Goal: Task Accomplishment & Management: Use online tool/utility

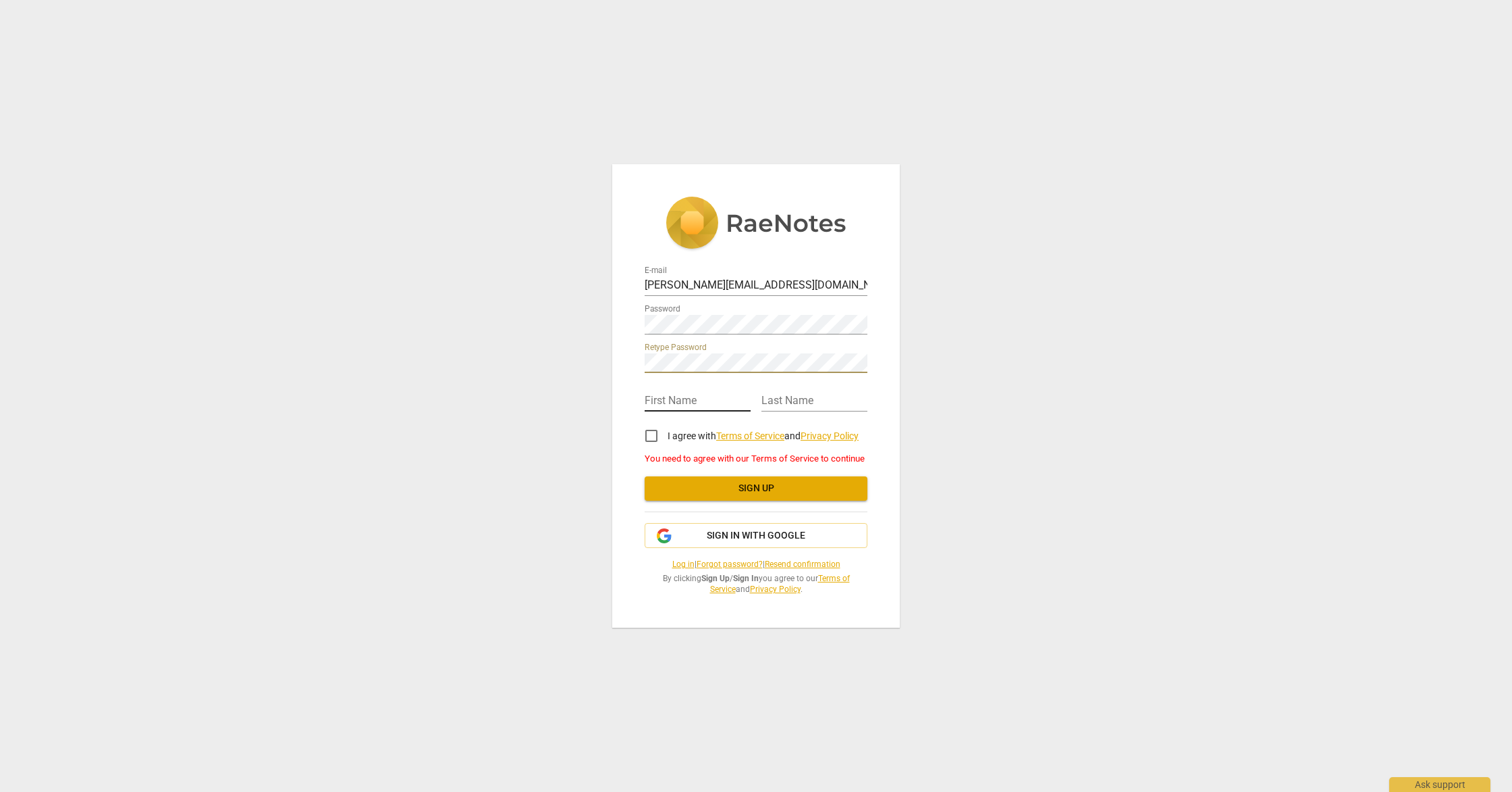
click at [671, 398] on input "text" at bounding box center [698, 401] width 106 height 20
type input "[PERSON_NAME]"
click at [656, 437] on input "I agree with Terms of Service and Privacy Policy" at bounding box center [652, 436] width 33 height 33
checkbox input "true"
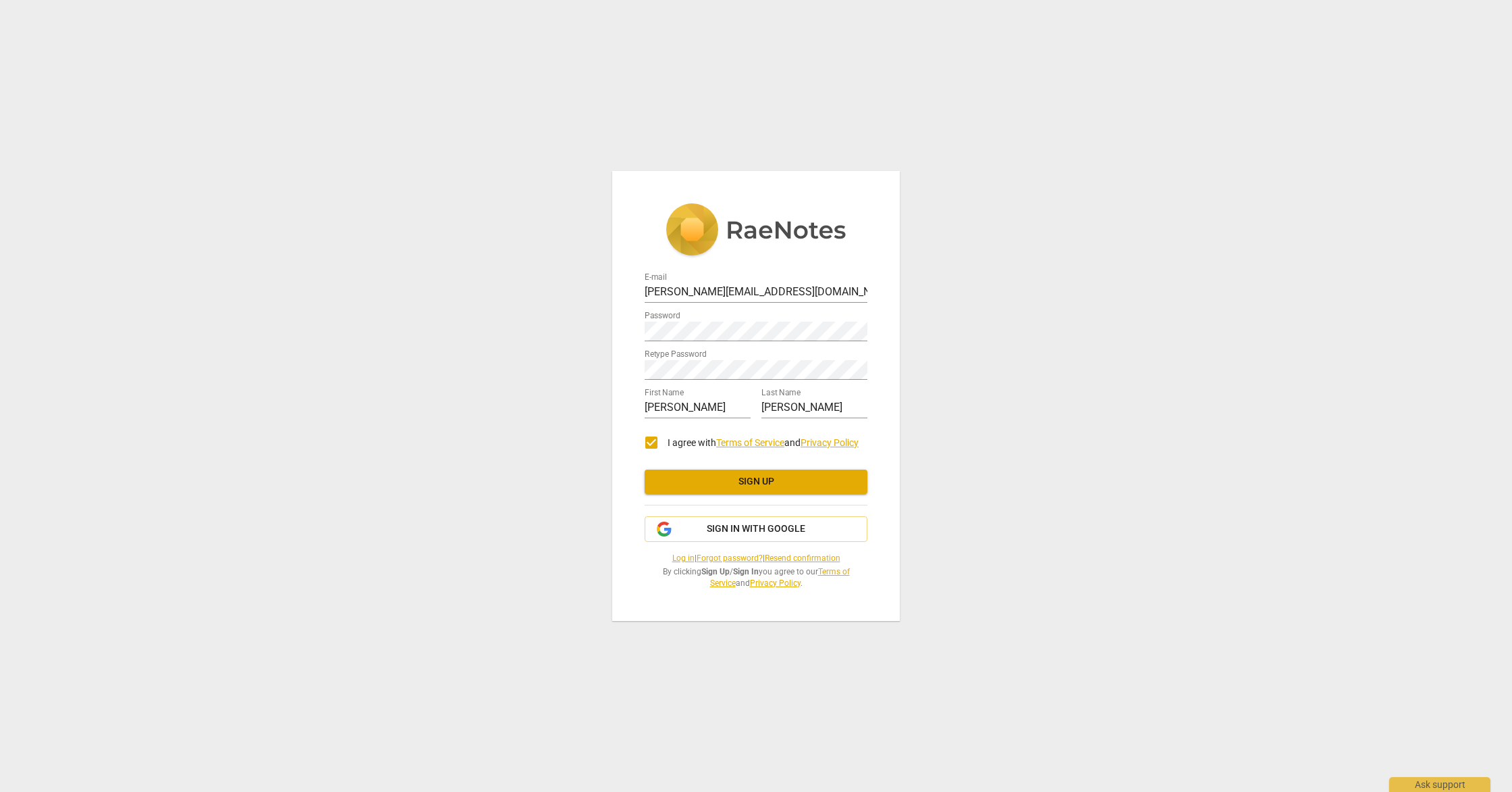
click at [777, 480] on span "Sign up" at bounding box center [756, 481] width 201 height 13
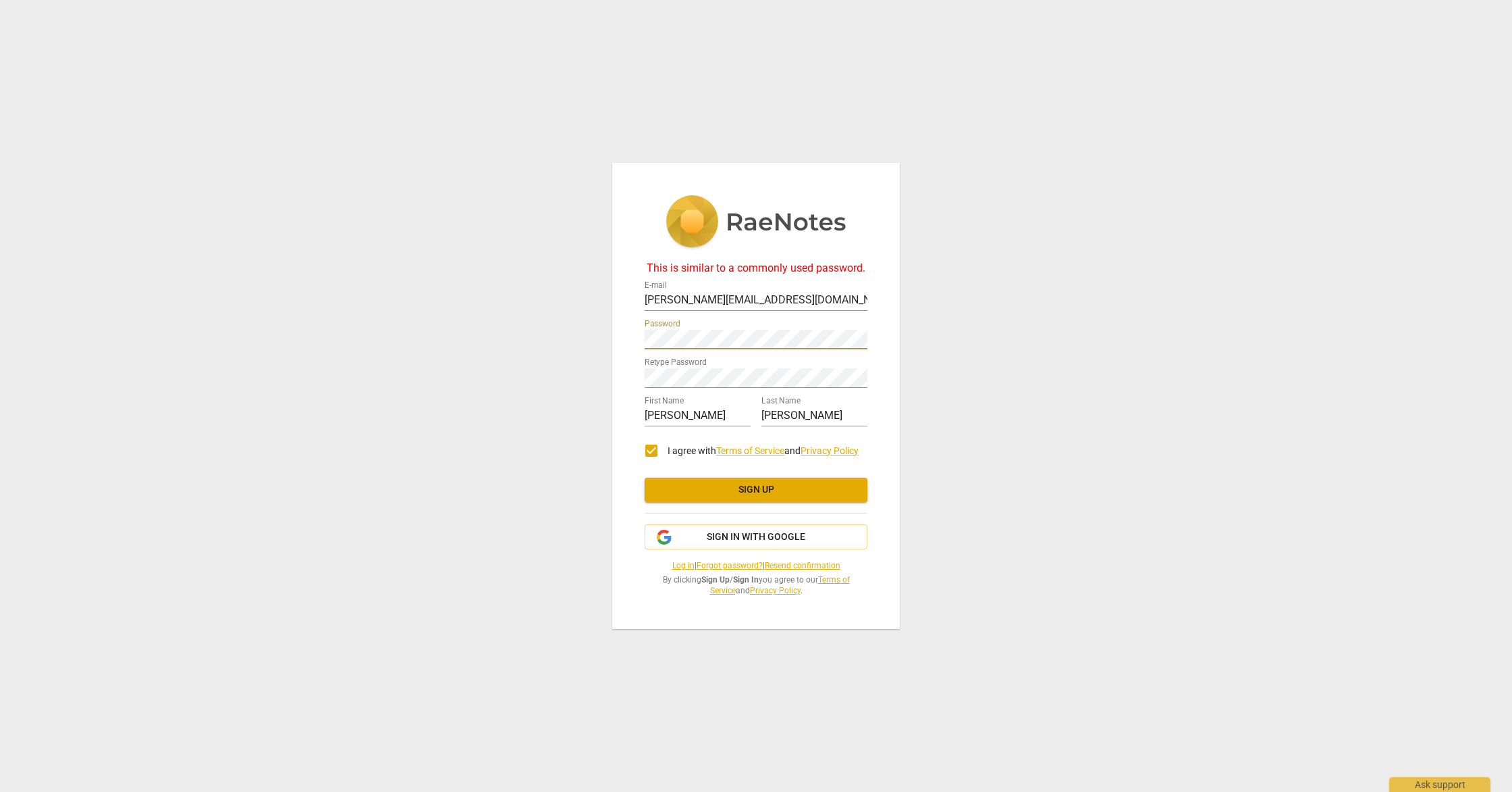
click at [621, 339] on div "This is similar to a commonly used password. E-mail [PERSON_NAME][EMAIL_ADDRESS…" at bounding box center [756, 395] width 287 height 466
click at [750, 492] on span "Sign up" at bounding box center [756, 489] width 201 height 13
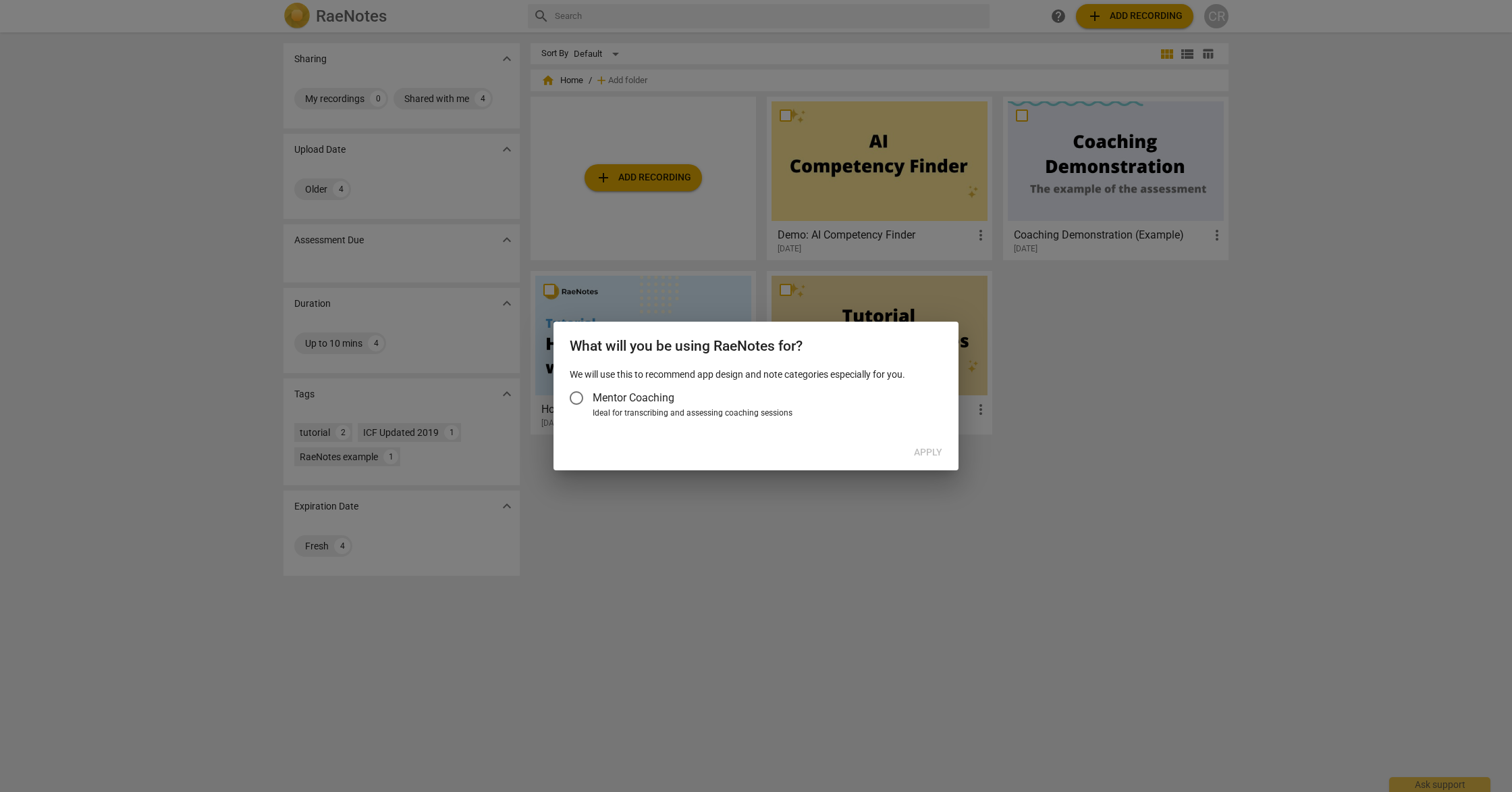
click at [580, 400] on input "Mentor Coaching" at bounding box center [577, 398] width 33 height 33
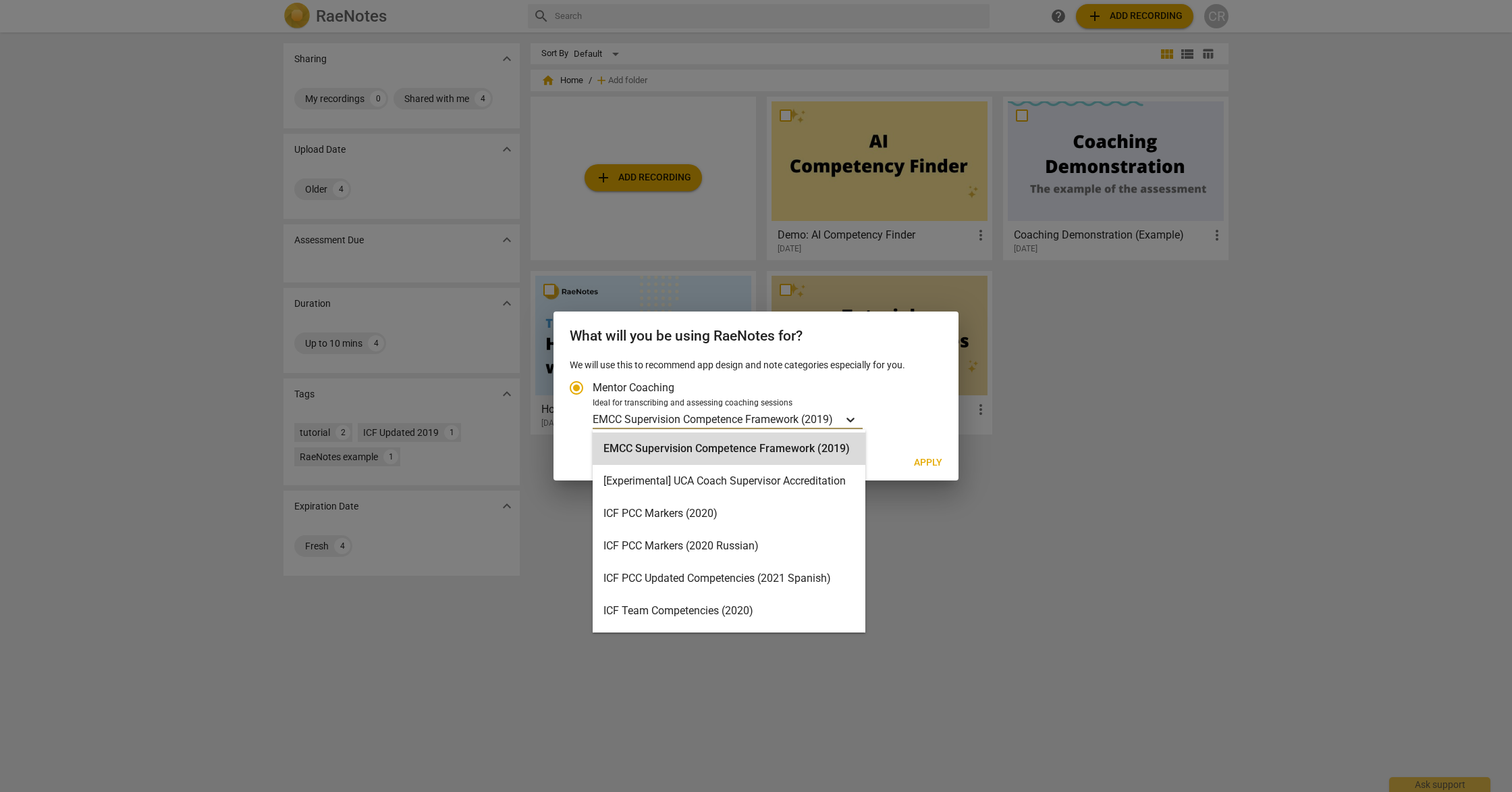
click at [852, 420] on icon "Account type" at bounding box center [850, 419] width 8 height 5
click at [0, 0] on input "Ideal for transcribing and assessing coaching sessions EMCC Supervision Compete…" at bounding box center [0, 0] width 0 height 0
click at [768, 509] on div "ICF PCC Markers (2020)" at bounding box center [728, 513] width 272 height 33
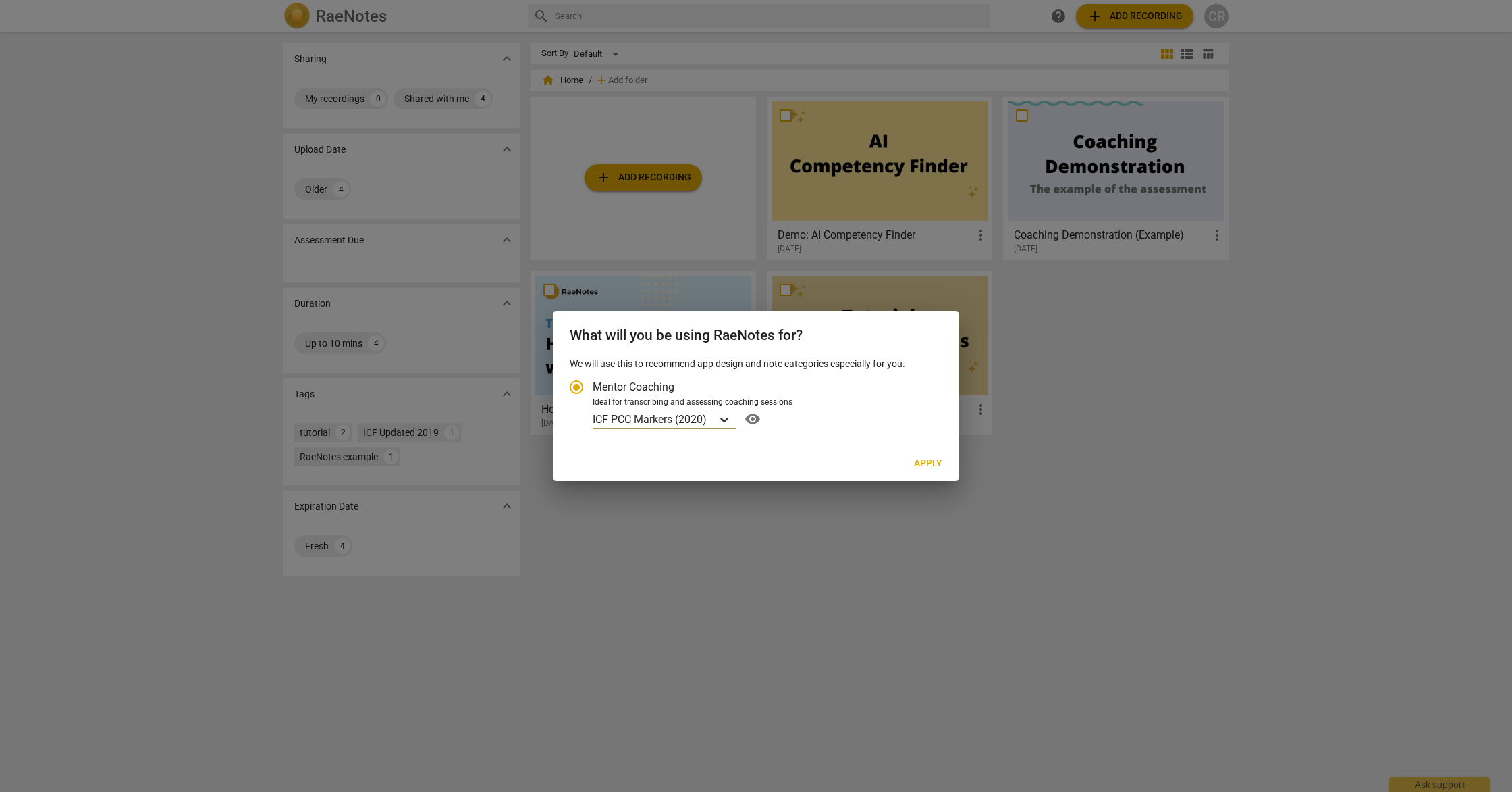
click at [725, 418] on icon "Account type" at bounding box center [724, 419] width 13 height 13
click at [0, 0] on input "Ideal for transcribing and assessing coaching sessions option ICF PCC Markers (…" at bounding box center [0, 0] width 0 height 0
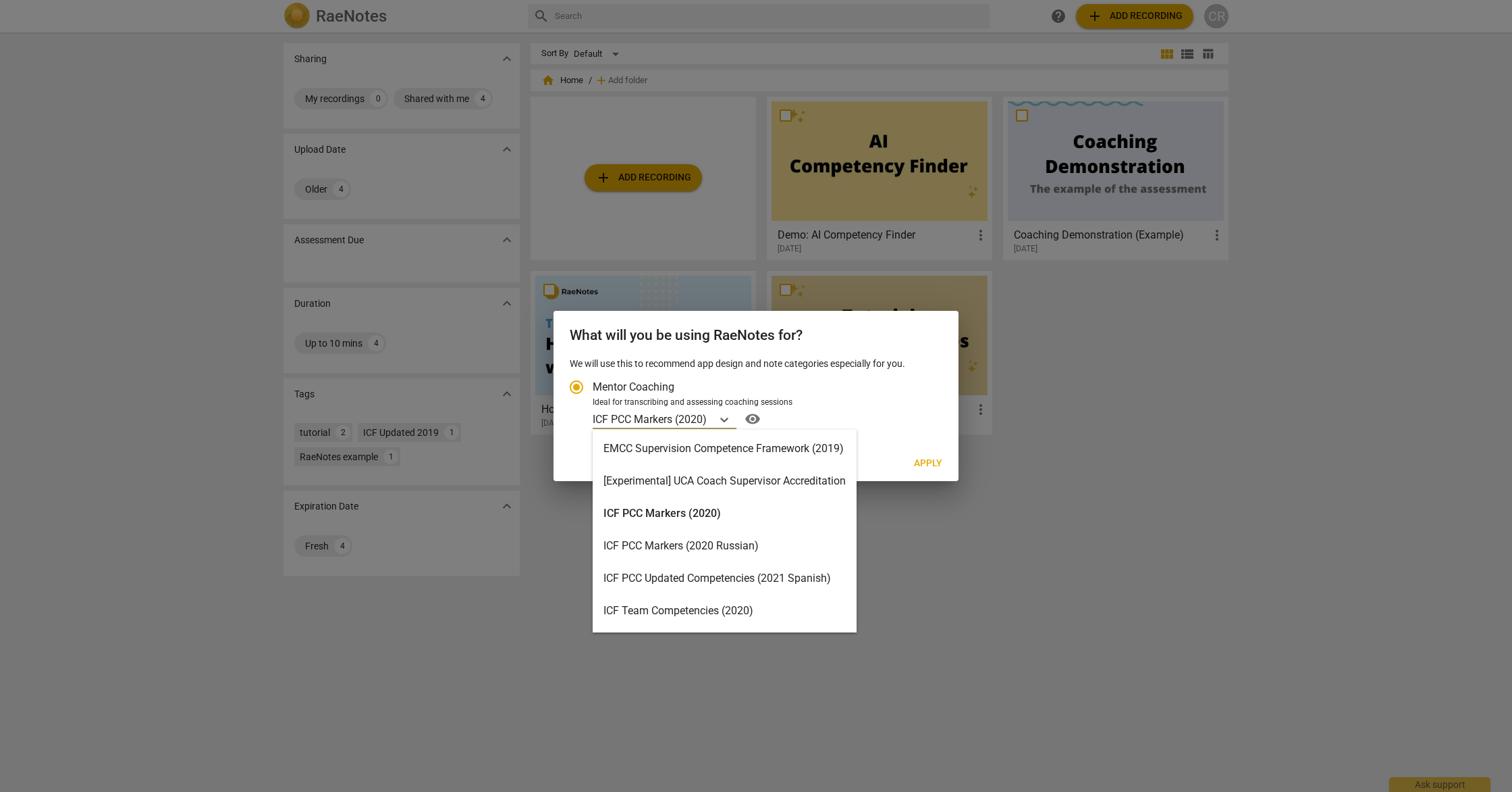
click at [736, 507] on div "ICF PCC Markers (2020)" at bounding box center [724, 513] width 264 height 33
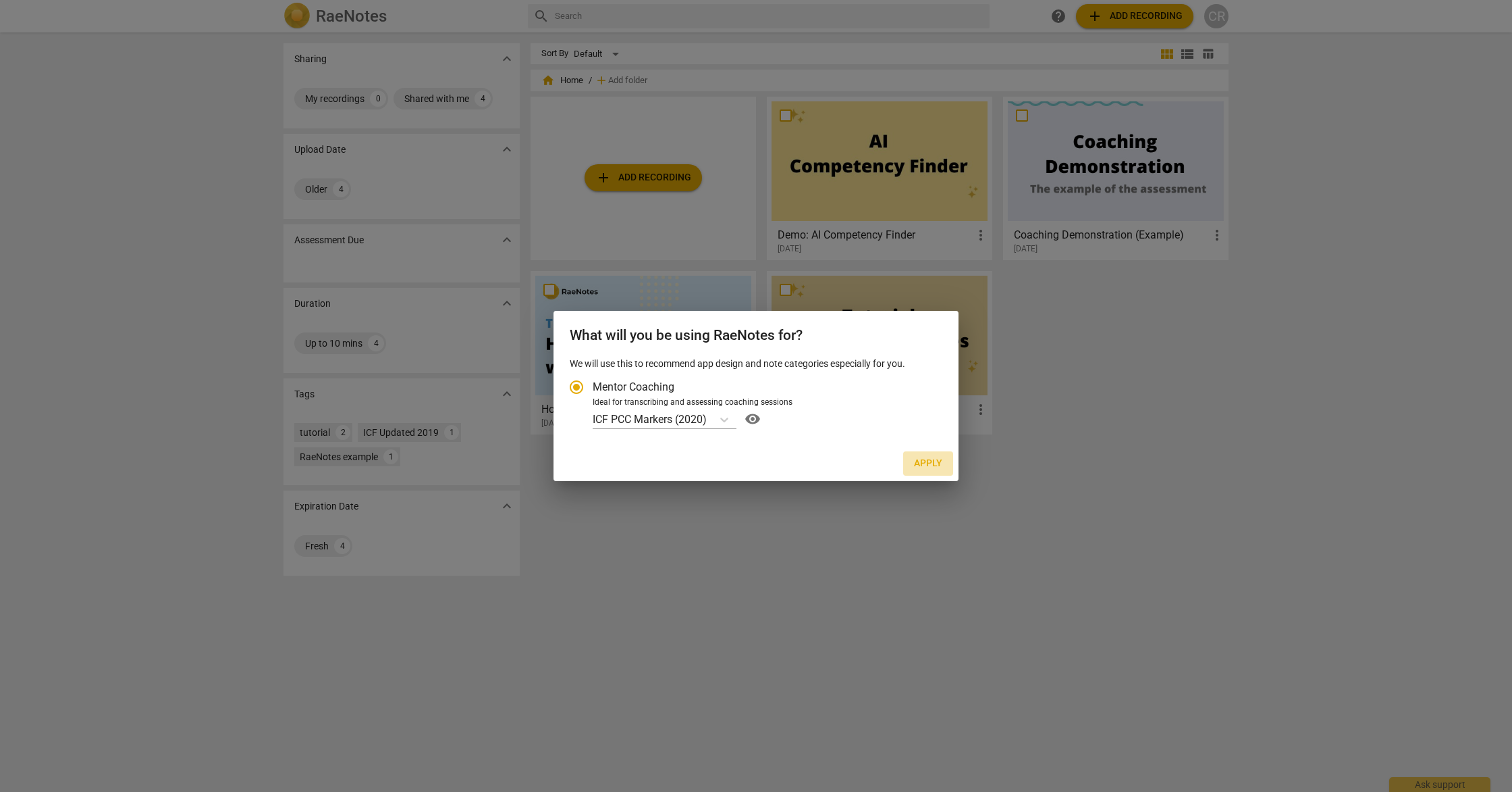
click at [929, 464] on span "Apply" at bounding box center [928, 463] width 28 height 13
radio input "false"
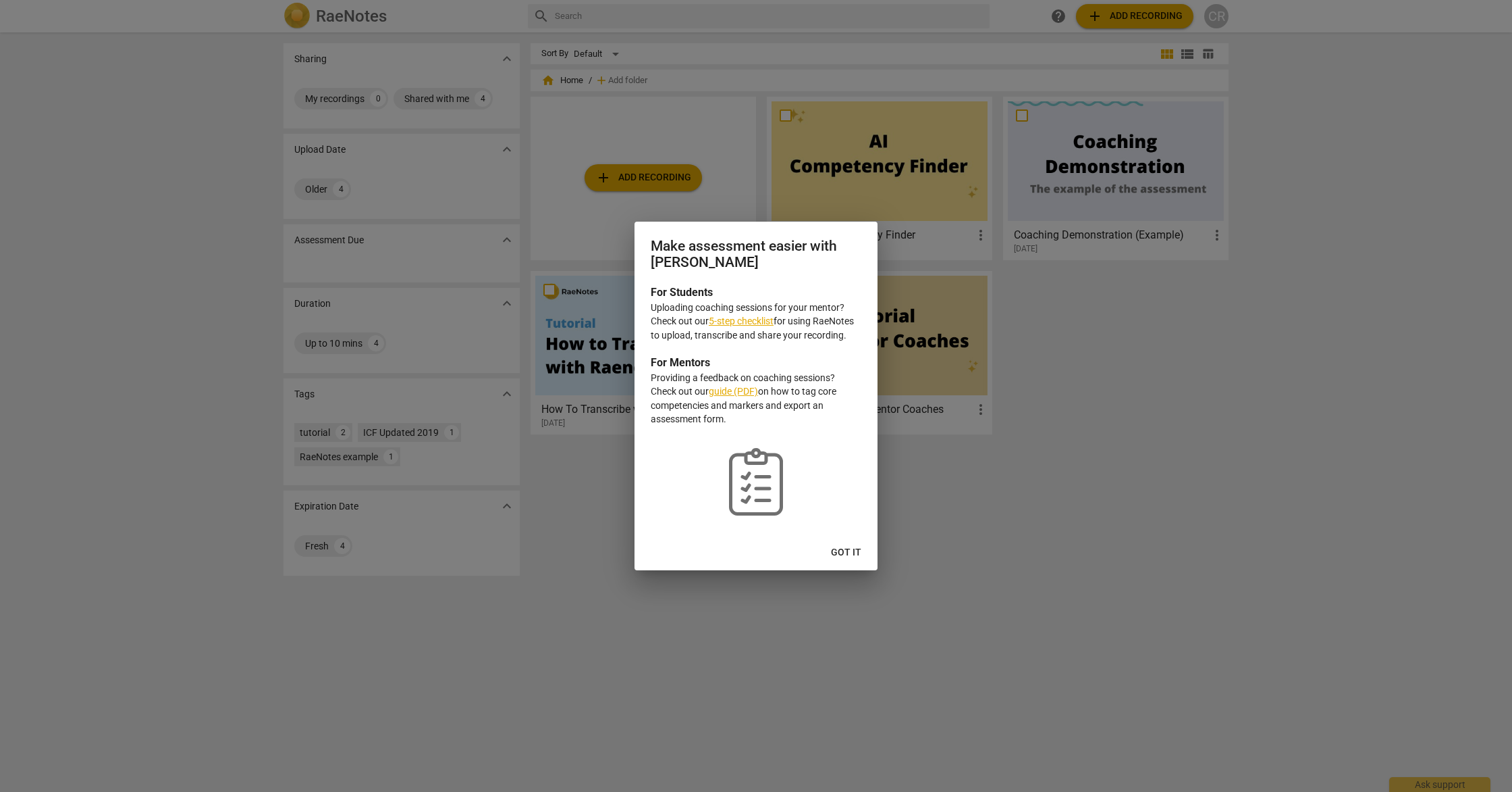
click at [757, 323] on link "5-step checklist" at bounding box center [741, 321] width 65 height 11
click at [862, 552] on button "Got it" at bounding box center [846, 552] width 52 height 24
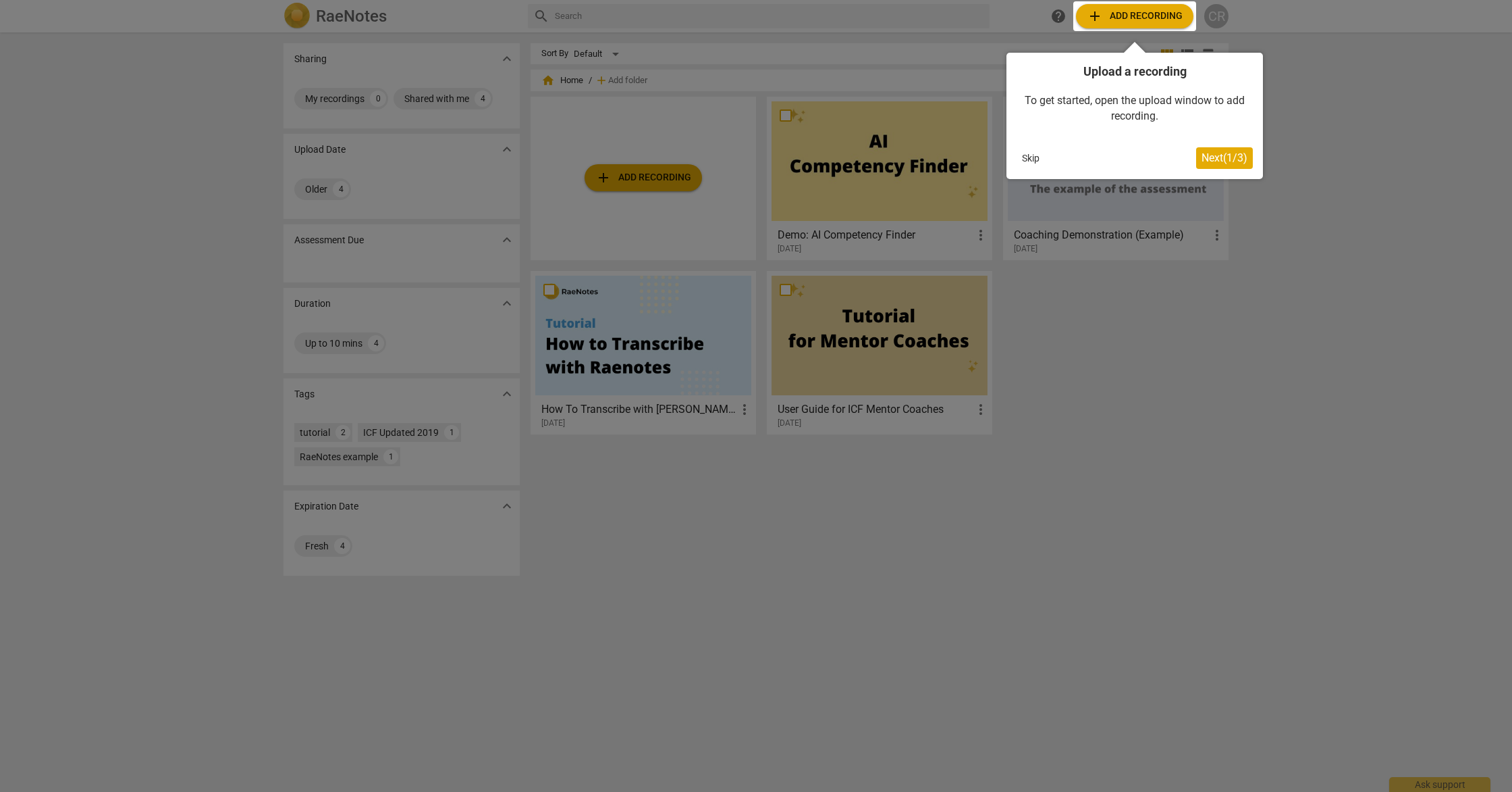
click at [1236, 156] on span "Next ( 1 / 3 )" at bounding box center [1224, 158] width 46 height 12
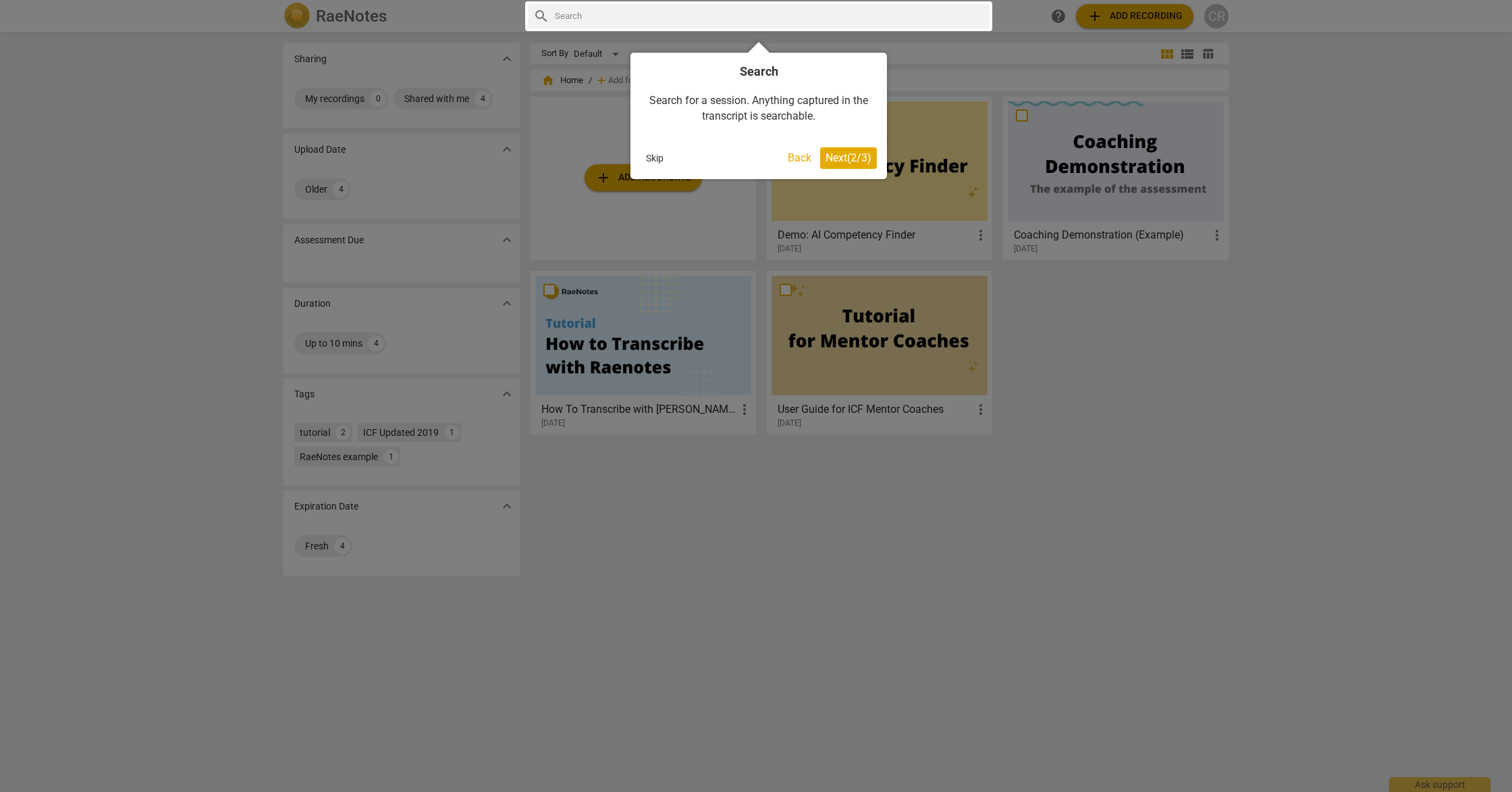
click at [861, 162] on span "Next ( 2 / 3 )" at bounding box center [848, 158] width 46 height 12
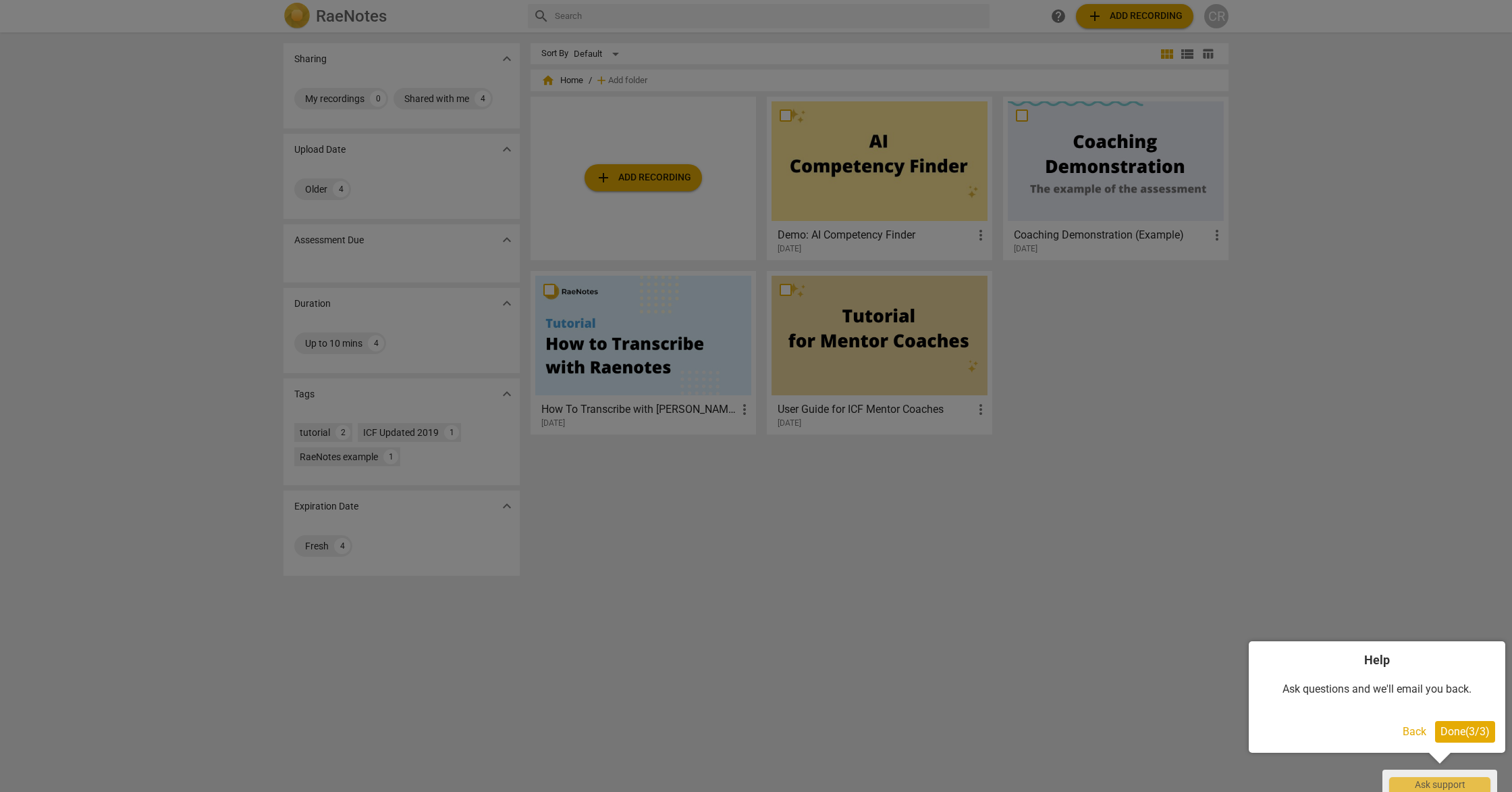
click at [1126, 20] on div at bounding box center [756, 396] width 1512 height 792
click at [1418, 731] on button "Back" at bounding box center [1414, 732] width 34 height 22
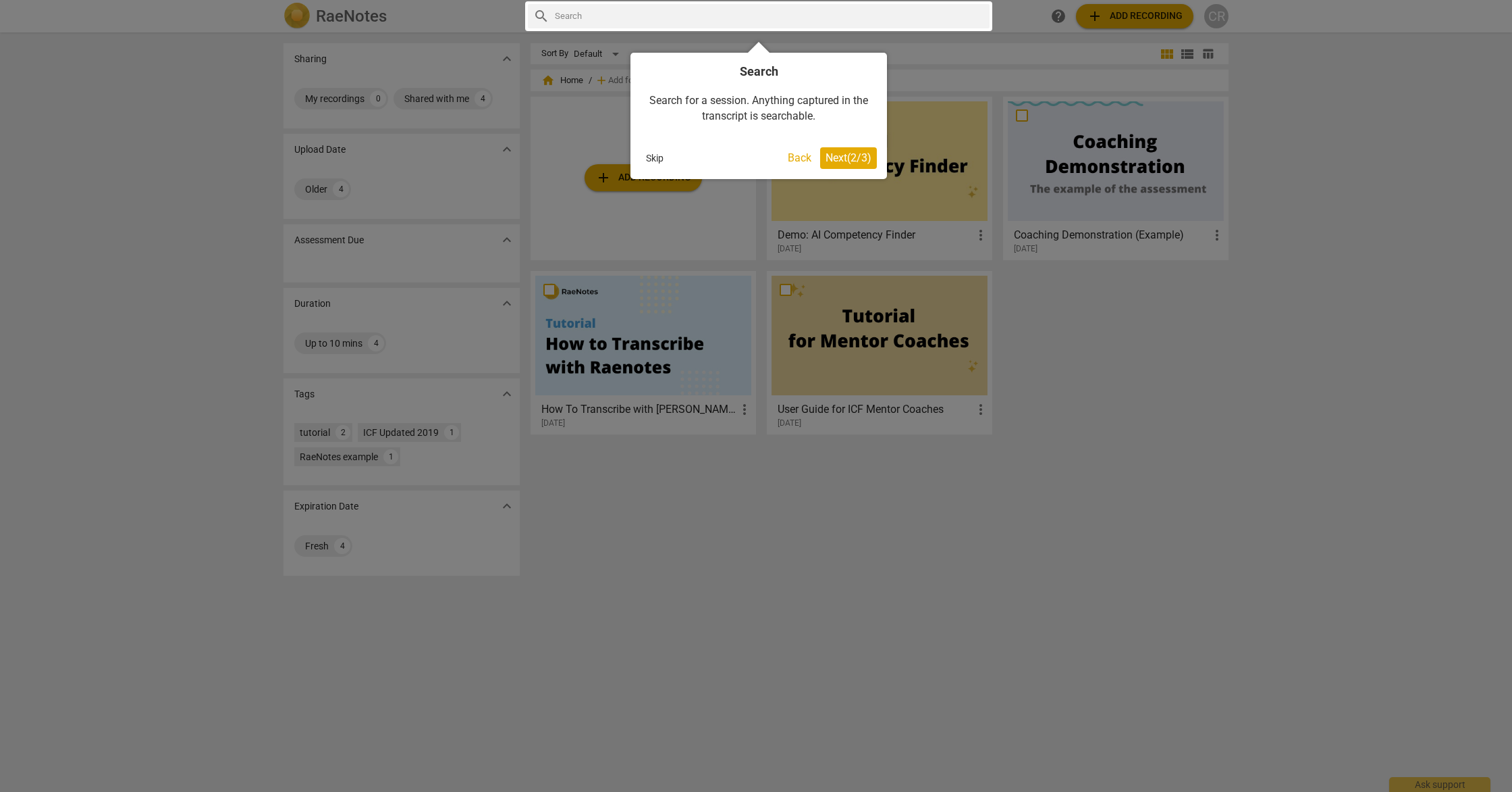
click at [660, 155] on button "Skip" at bounding box center [655, 158] width 28 height 20
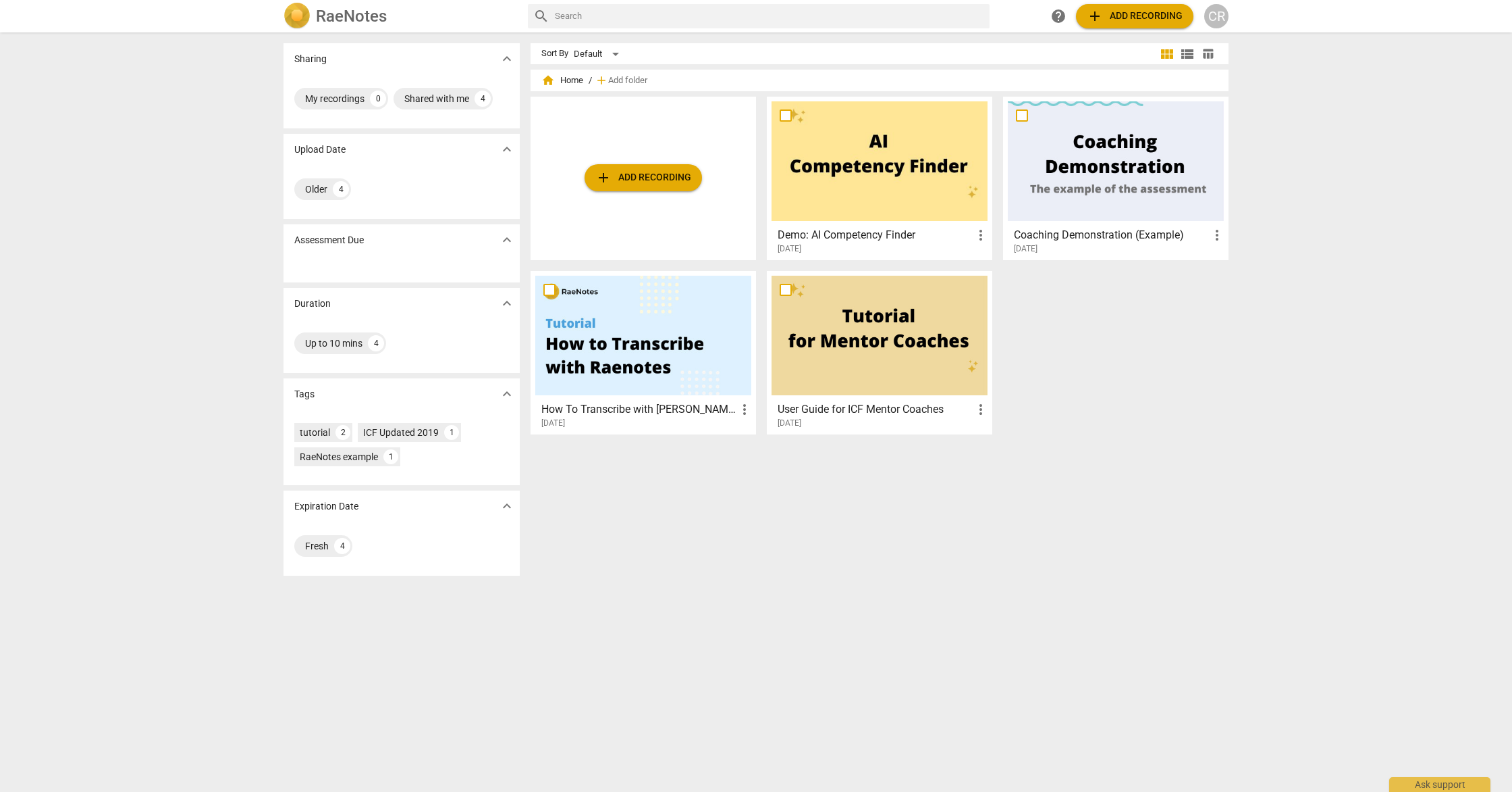
click at [1168, 18] on span "add Add recording" at bounding box center [1134, 16] width 96 height 16
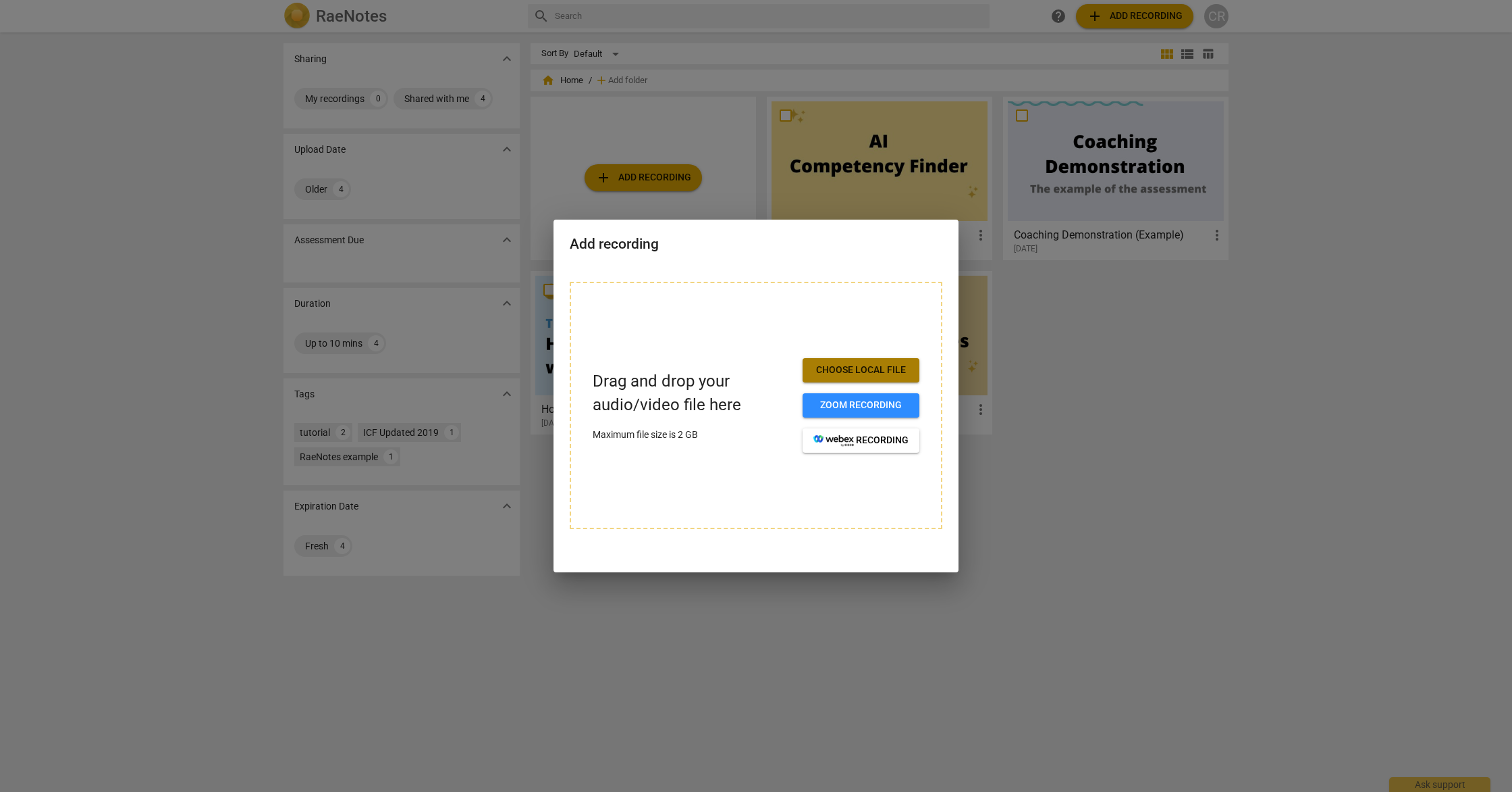
click at [886, 366] on span "Choose local file" at bounding box center [861, 369] width 95 height 13
click at [696, 276] on div "Drag and drop your audio/video file here Maximum file size is 2 GB Choose local…" at bounding box center [756, 413] width 405 height 296
click at [724, 145] on div at bounding box center [756, 396] width 1512 height 792
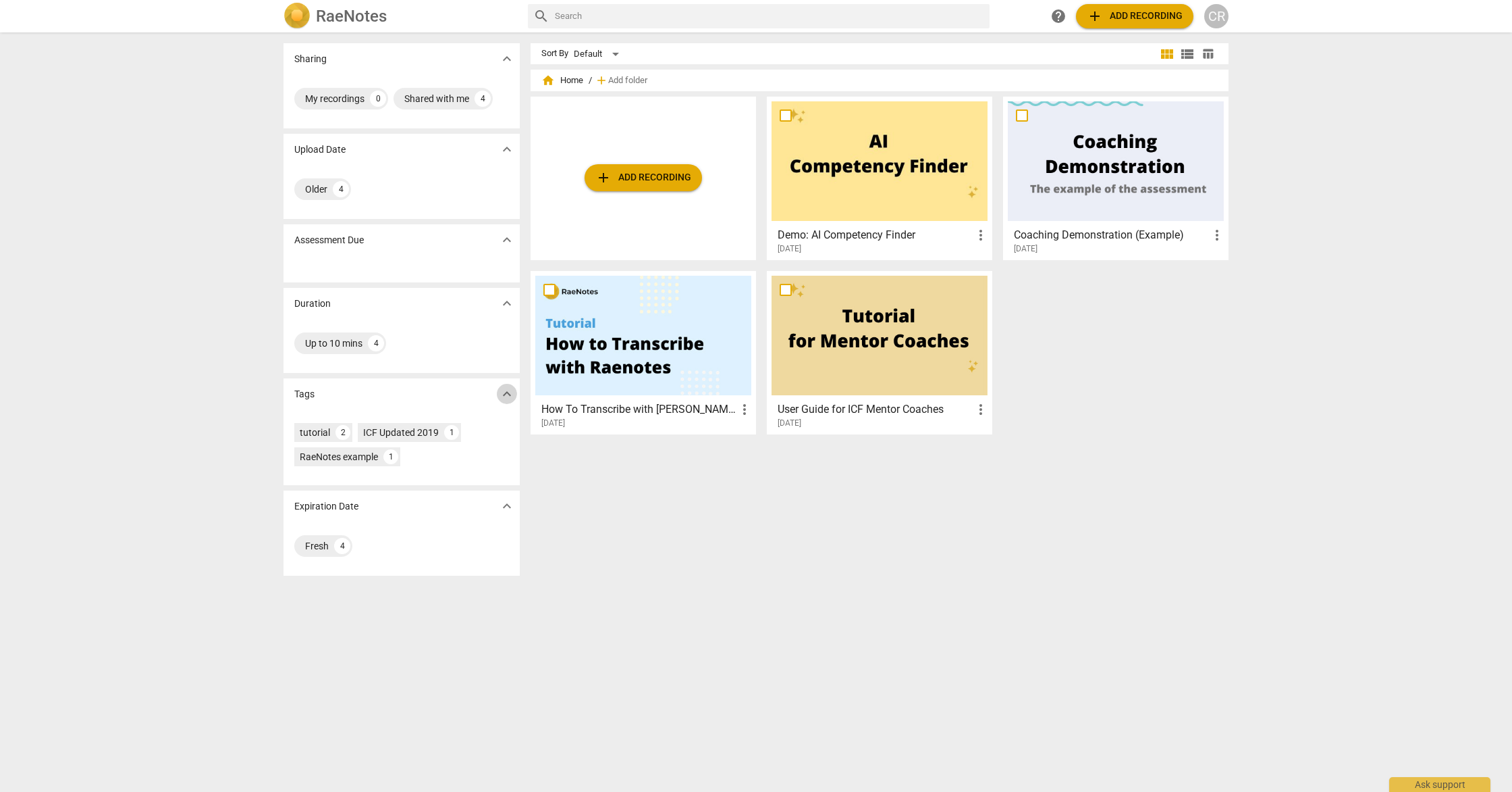
click at [503, 398] on span "expand_more" at bounding box center [507, 394] width 16 height 16
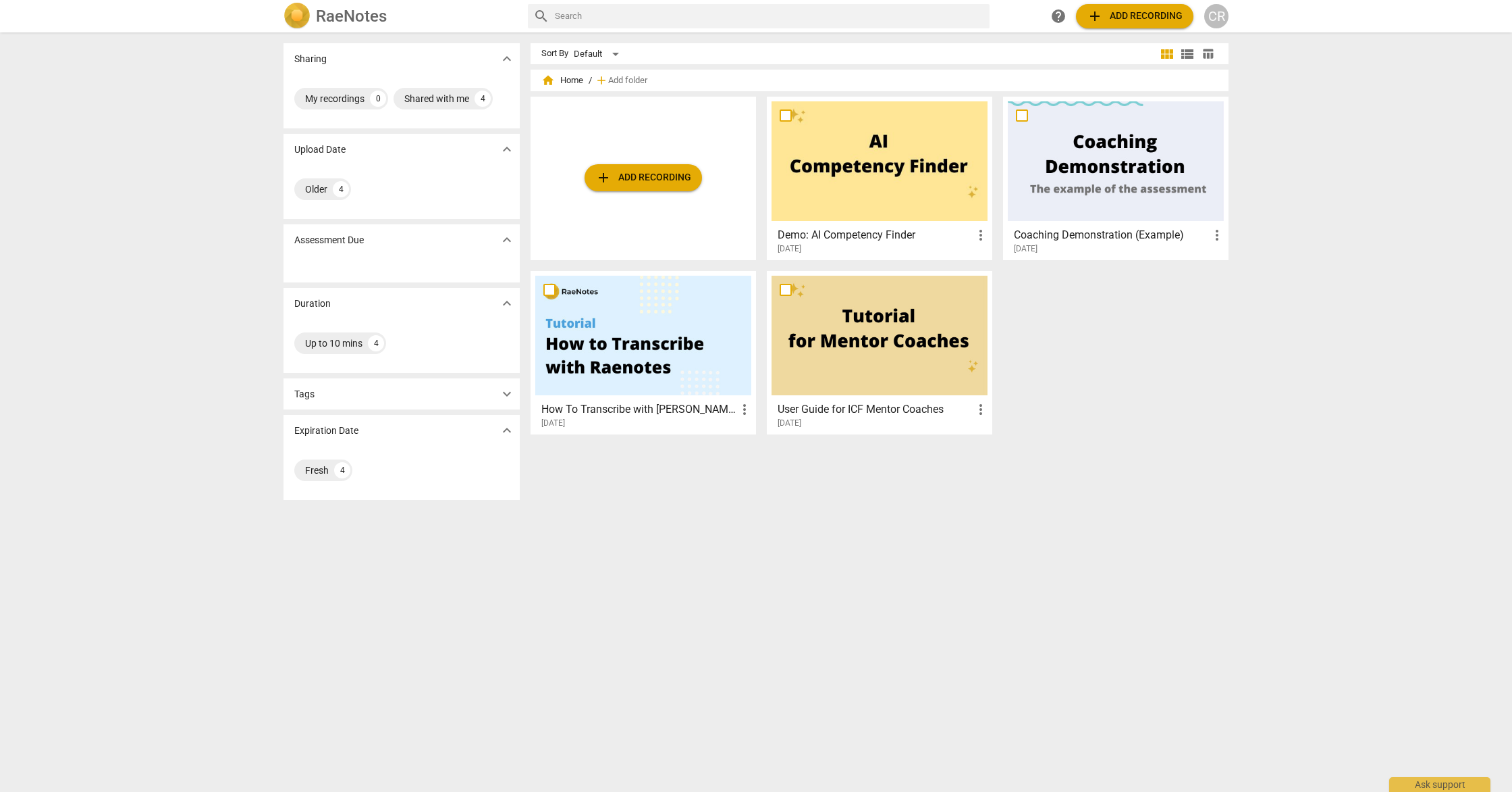
click at [505, 398] on span "expand_more" at bounding box center [507, 394] width 16 height 16
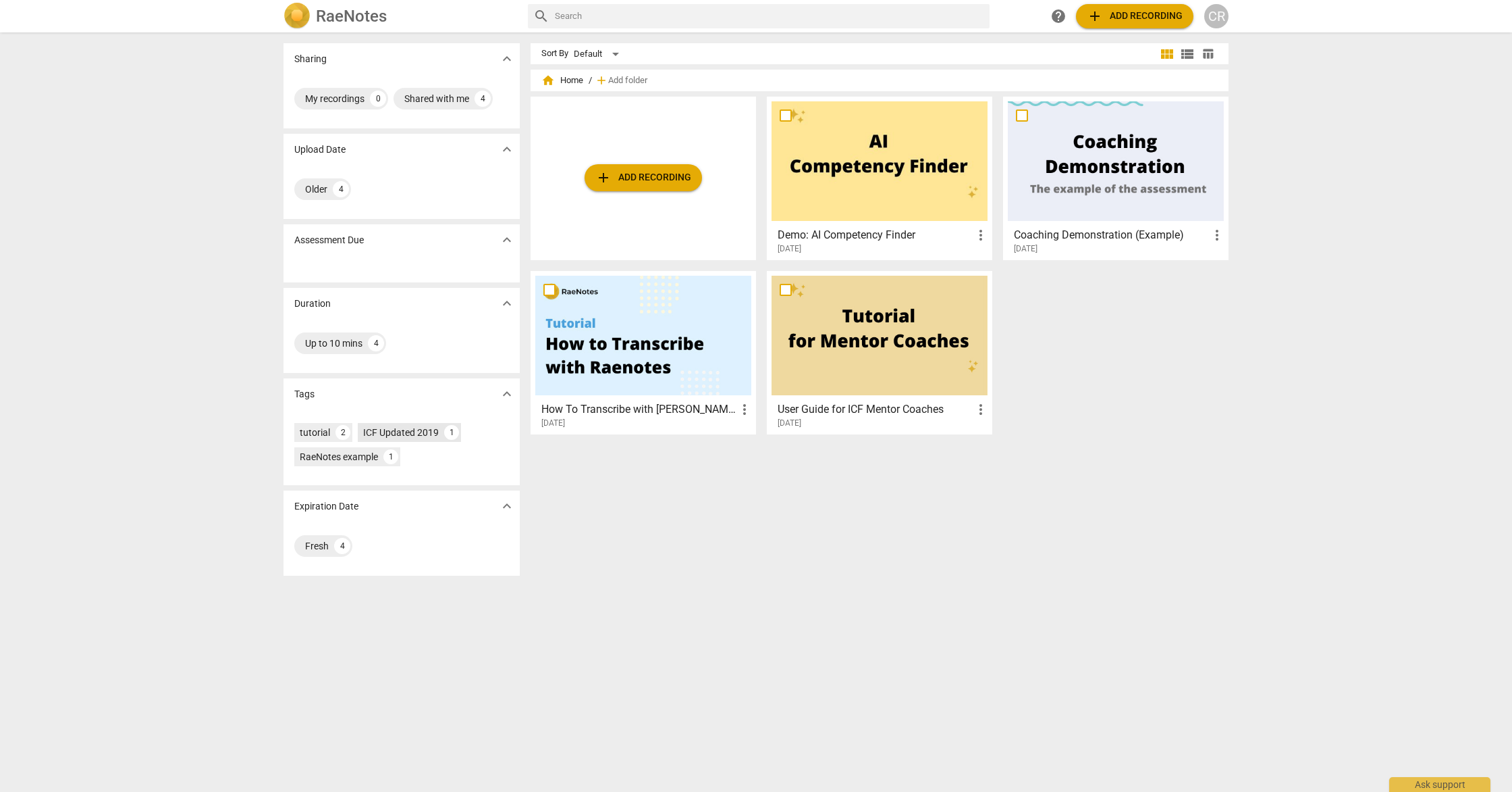
click at [450, 435] on div "1" at bounding box center [451, 432] width 15 height 15
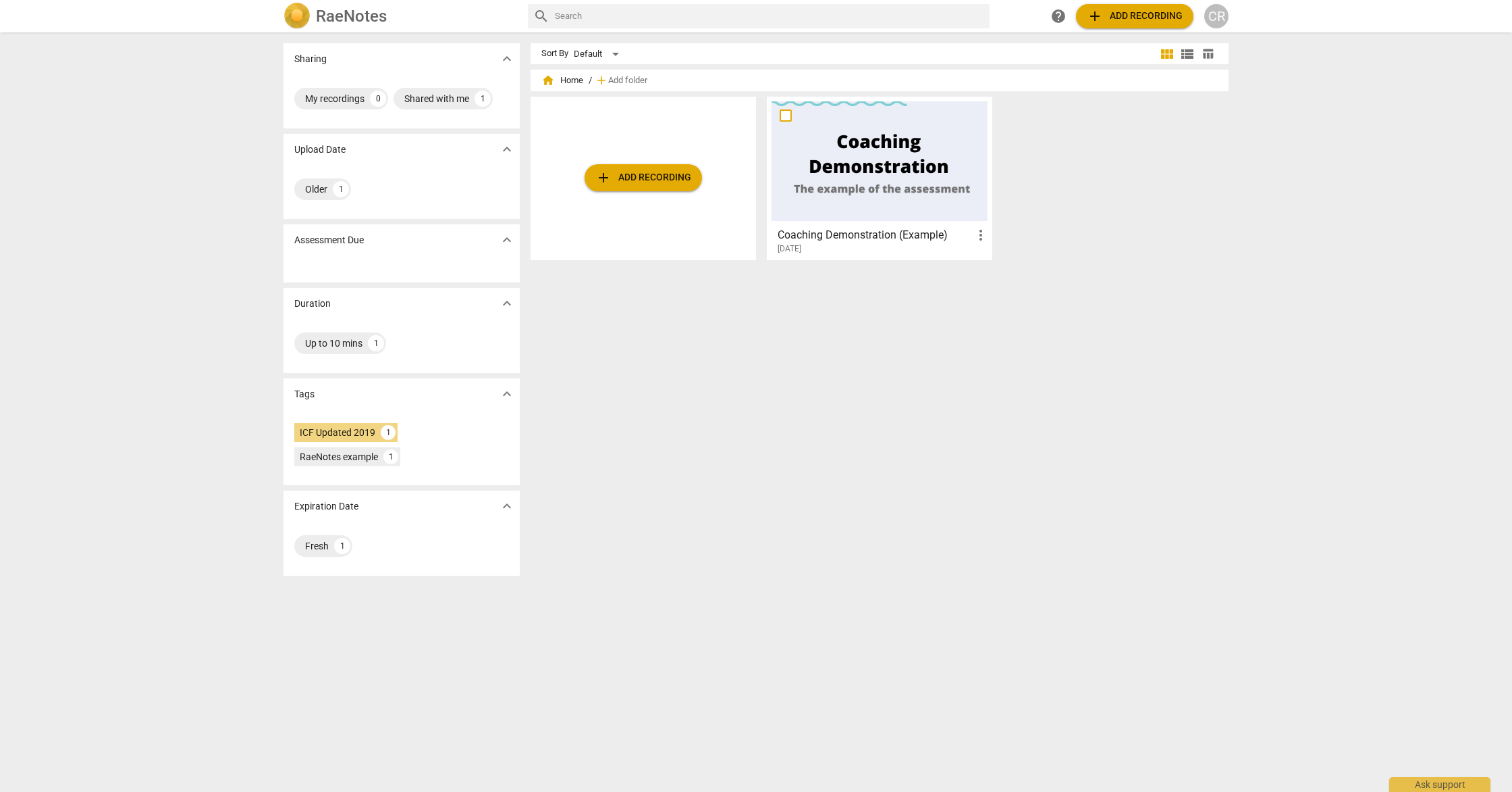
click at [1223, 18] on div "CR" at bounding box center [1216, 16] width 24 height 24
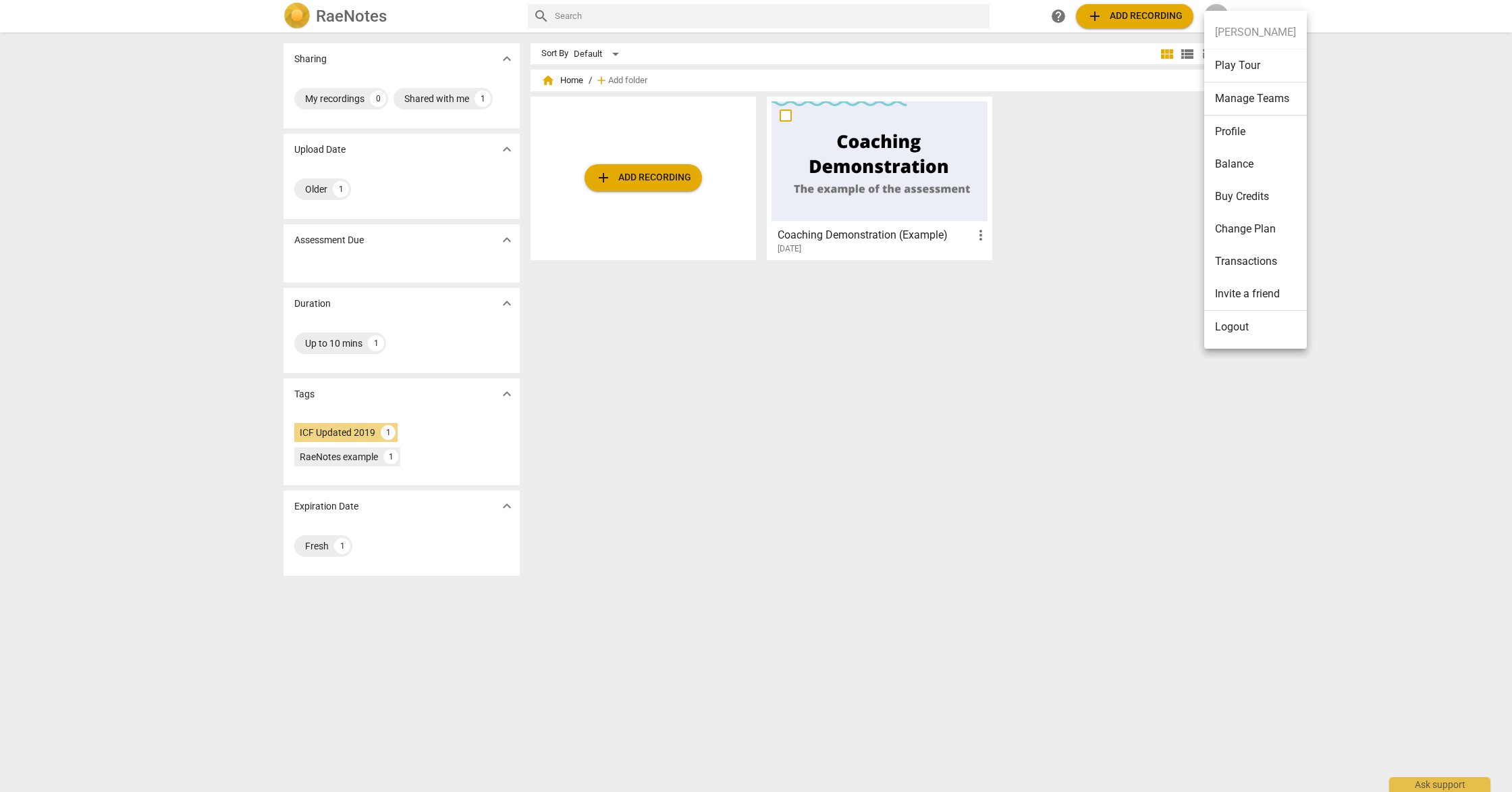
click at [1323, 95] on div at bounding box center [756, 396] width 1512 height 792
